Goal: Find specific page/section

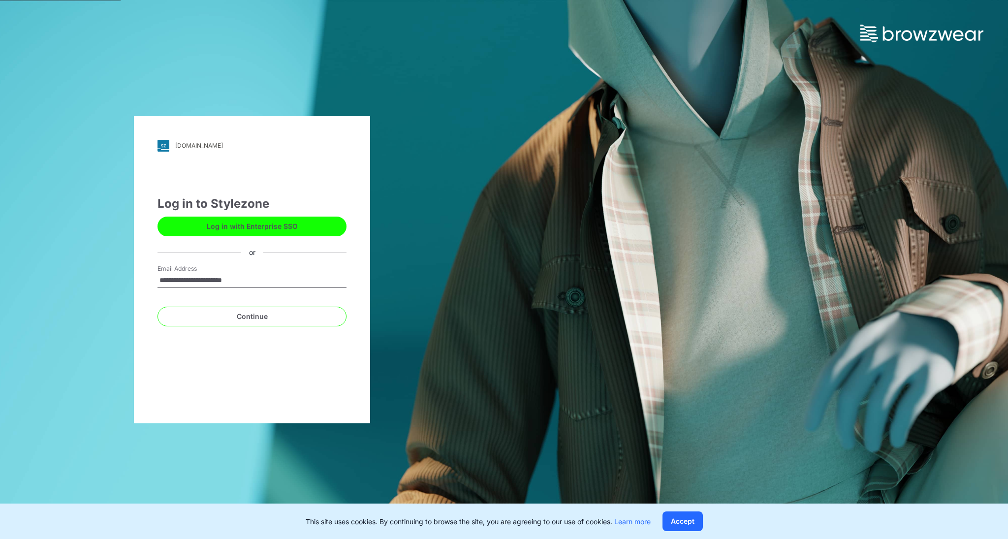
click at [300, 228] on button "Log in with Enterprise SSO" at bounding box center [252, 227] width 189 height 20
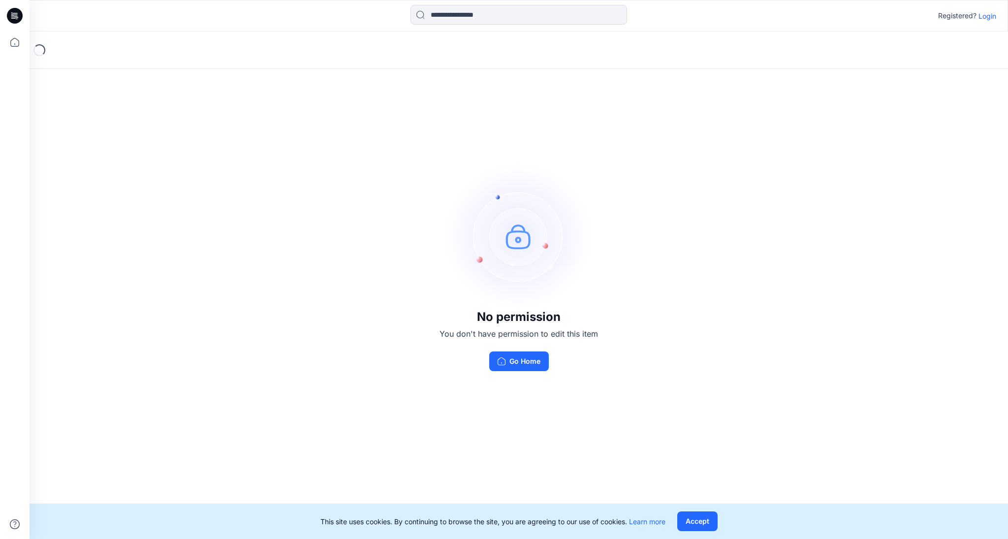
click at [987, 15] on p "Login" at bounding box center [988, 16] width 18 height 10
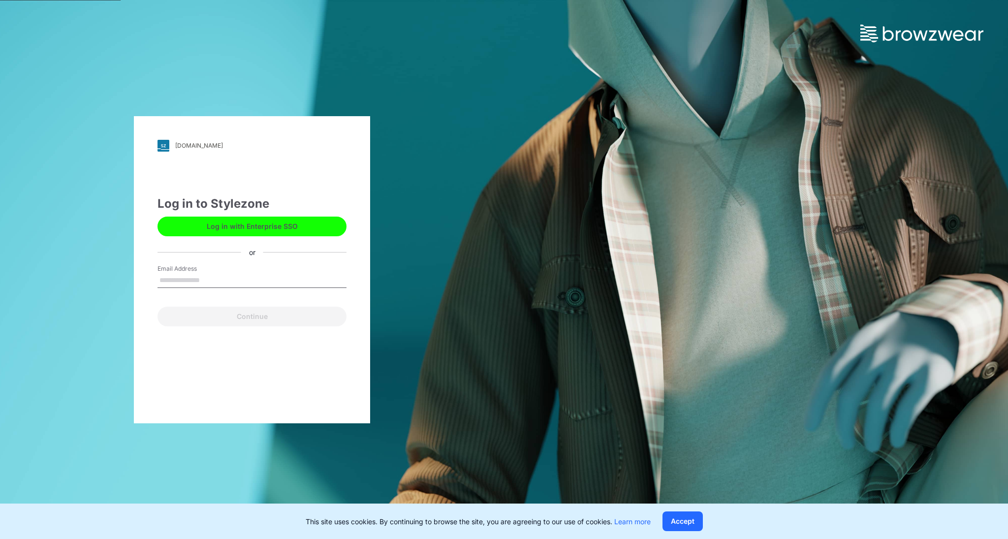
click at [304, 232] on button "Log in with Enterprise SSO" at bounding box center [252, 227] width 189 height 20
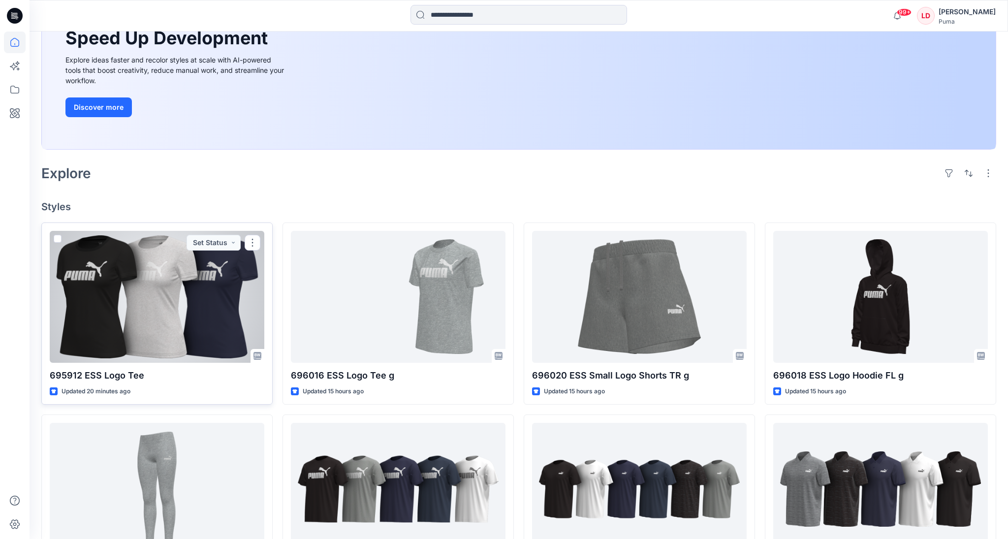
scroll to position [133, 0]
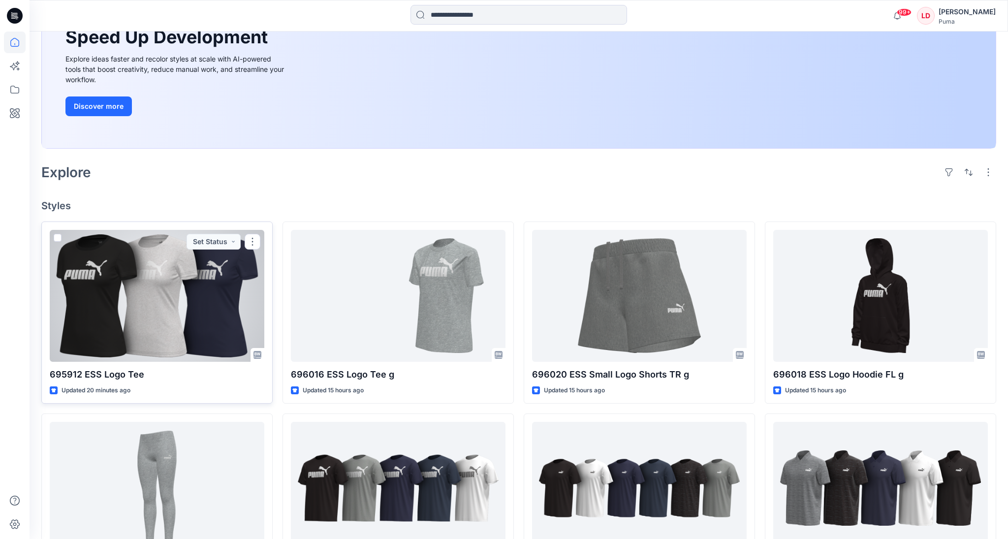
click at [203, 312] on div at bounding box center [157, 296] width 215 height 132
